Goal: Information Seeking & Learning: Learn about a topic

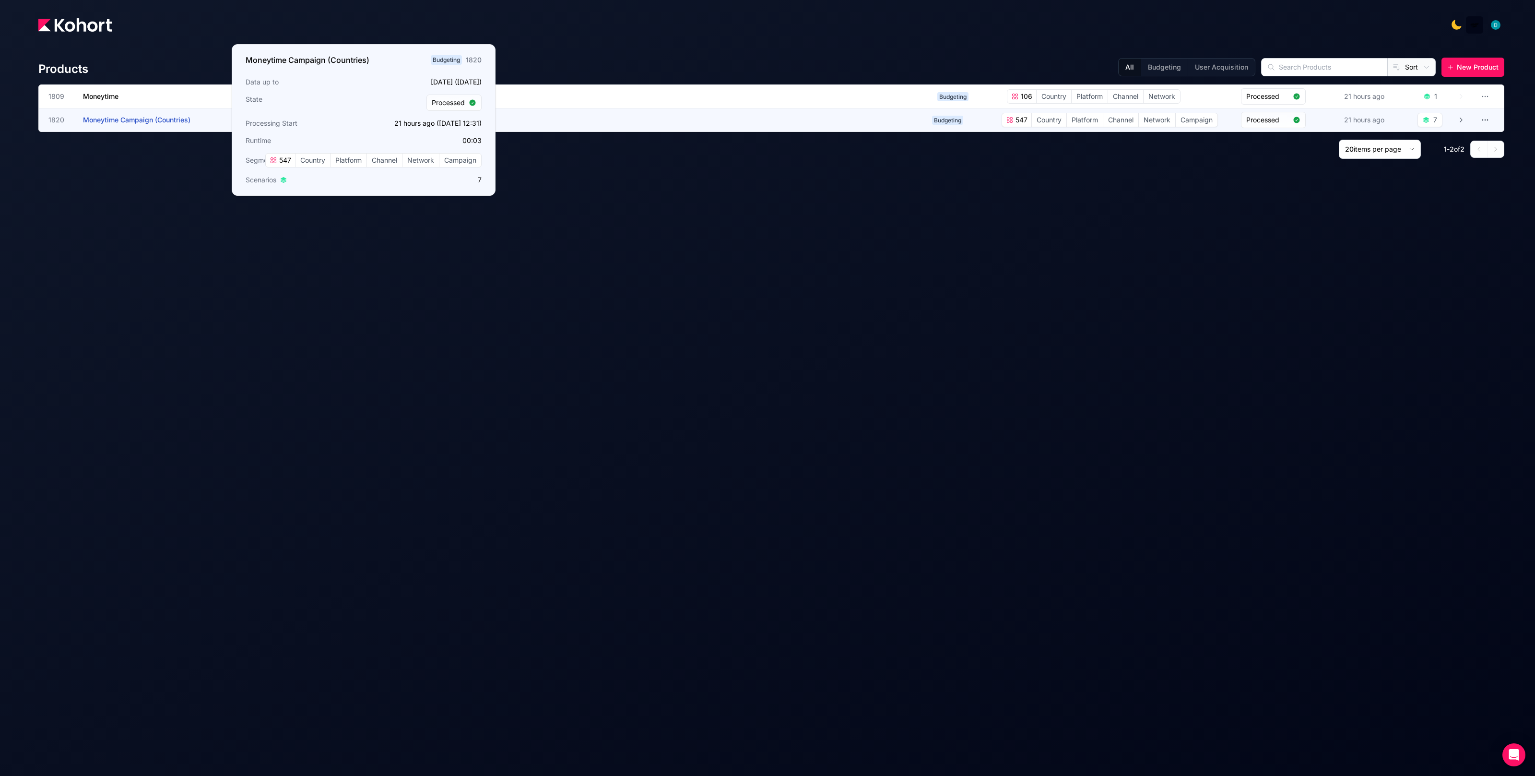
click at [125, 120] on span "Moneytime Campaign (Countries)" at bounding box center [136, 120] width 107 height 8
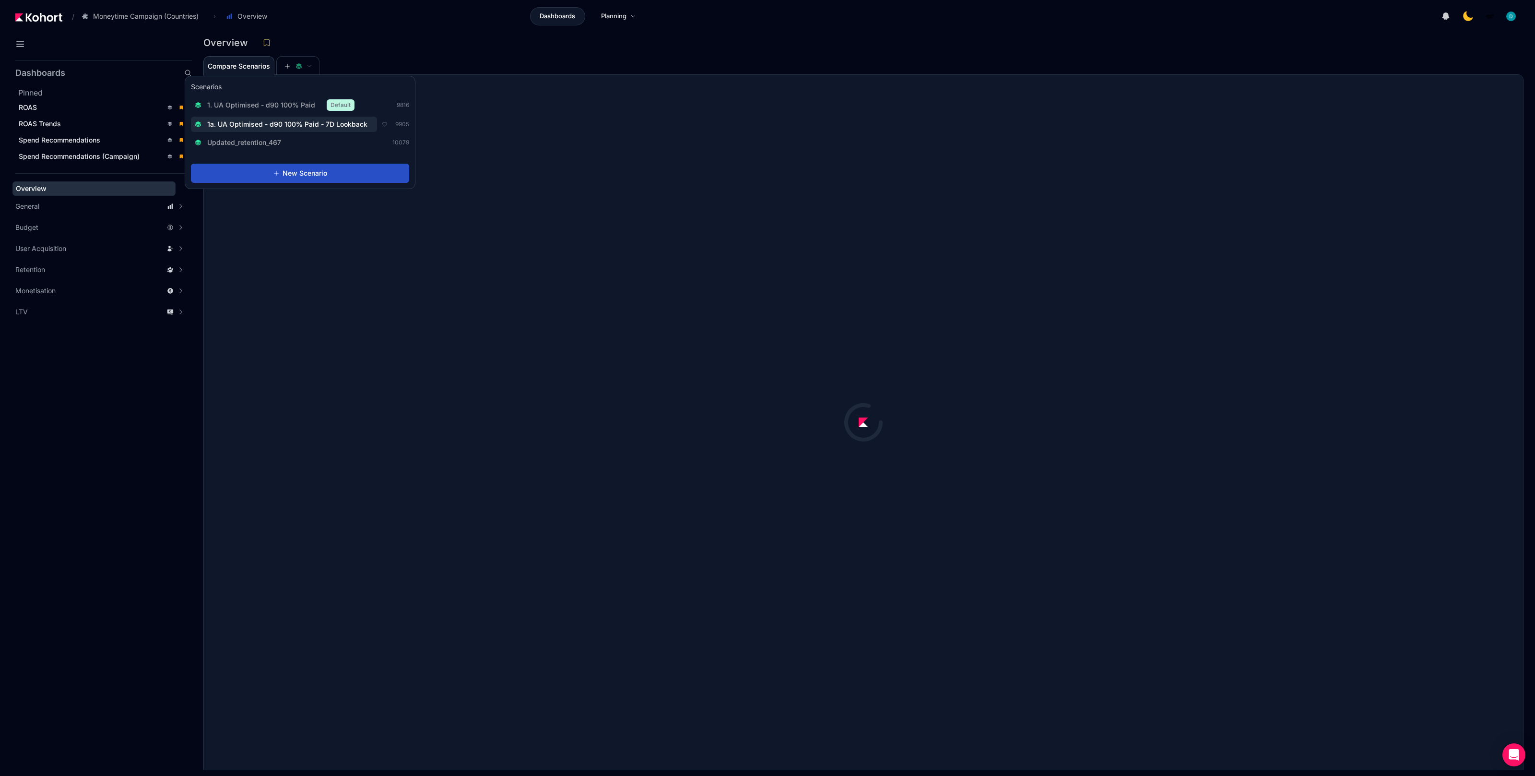
click at [281, 121] on span "1a. UA Optimised - d90 100% Paid - 7D Lookback" at bounding box center [287, 124] width 160 height 10
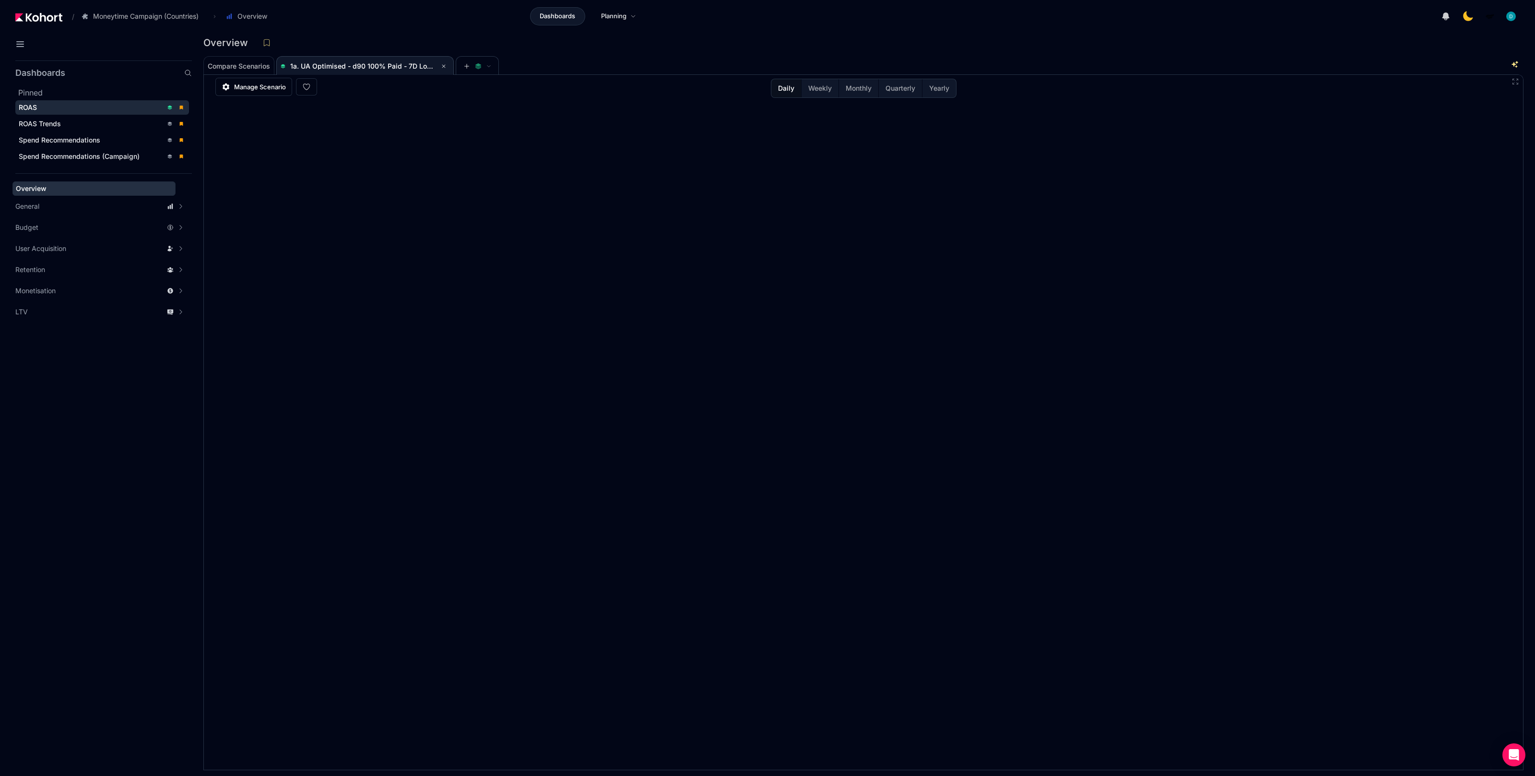
click at [91, 109] on div "ROAS" at bounding box center [91, 108] width 144 height 10
